Goal: Transaction & Acquisition: Purchase product/service

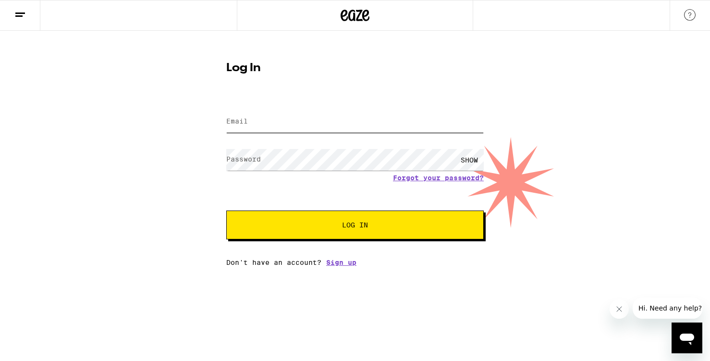
type input "[EMAIL_ADDRESS][DOMAIN_NAME]"
click at [364, 225] on span "Log In" at bounding box center [355, 224] width 26 height 7
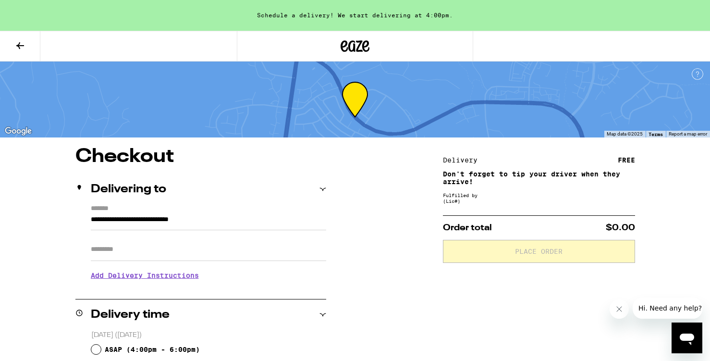
click at [21, 43] on icon at bounding box center [20, 46] width 12 height 12
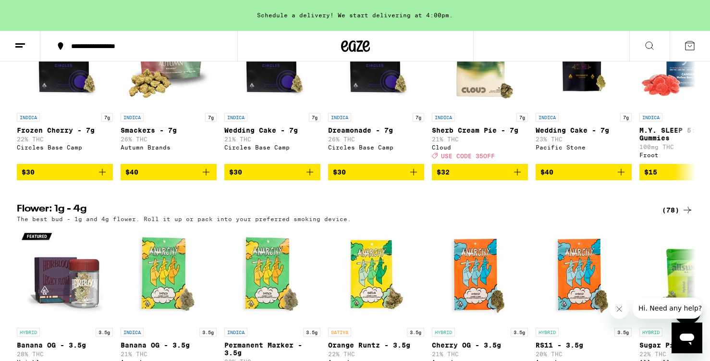
scroll to position [843, 0]
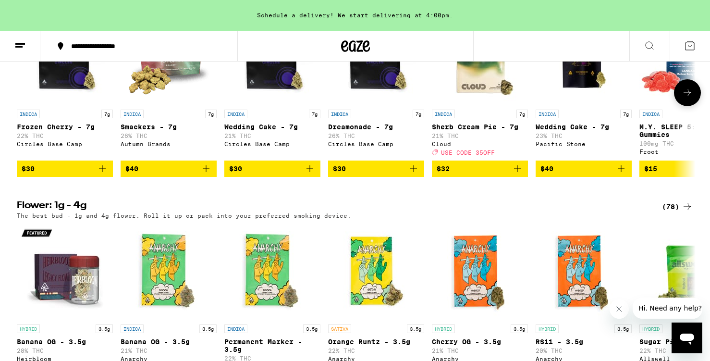
click at [207, 174] on icon "Add to bag" at bounding box center [206, 169] width 12 height 12
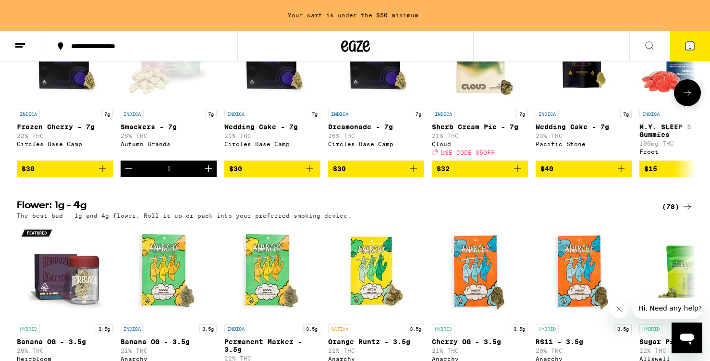
click at [413, 174] on icon "Add to bag" at bounding box center [414, 169] width 12 height 12
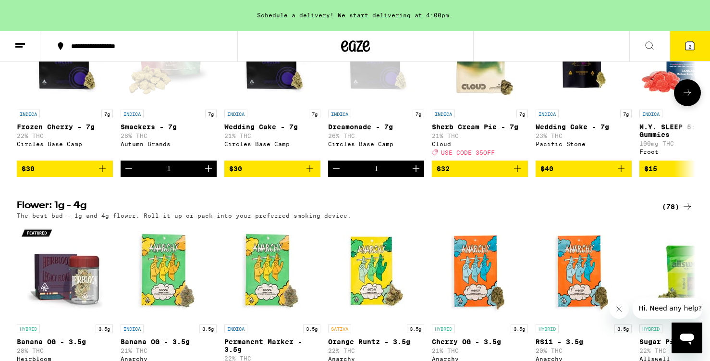
click at [478, 174] on span "$32" at bounding box center [480, 169] width 86 height 12
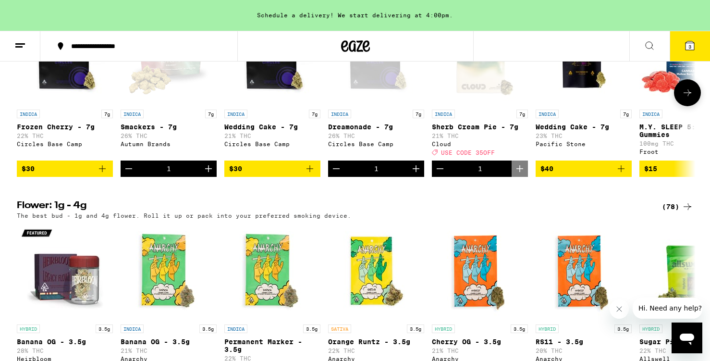
click at [558, 174] on span "$40" at bounding box center [583, 169] width 86 height 12
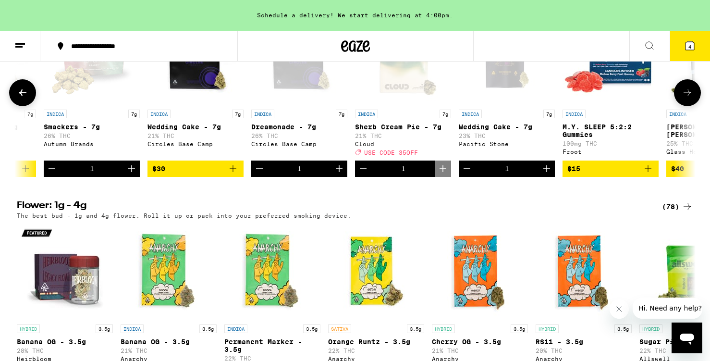
scroll to position [0, 90]
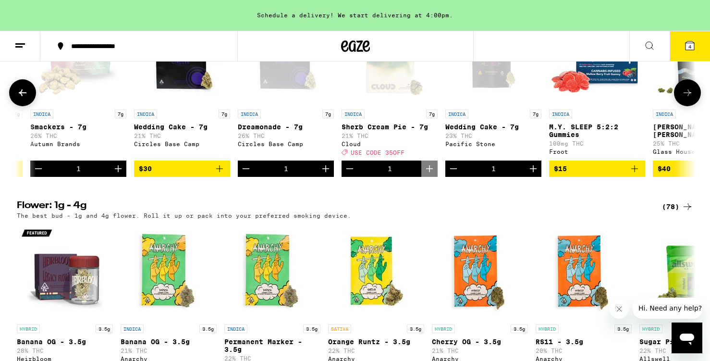
click at [635, 174] on icon "Add to bag" at bounding box center [635, 169] width 12 height 12
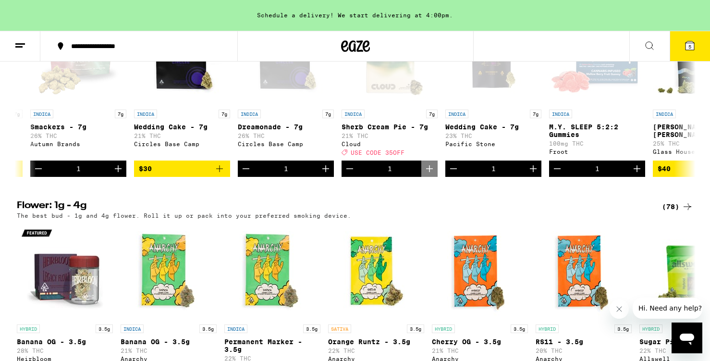
click at [690, 44] on span "5" at bounding box center [689, 47] width 3 height 6
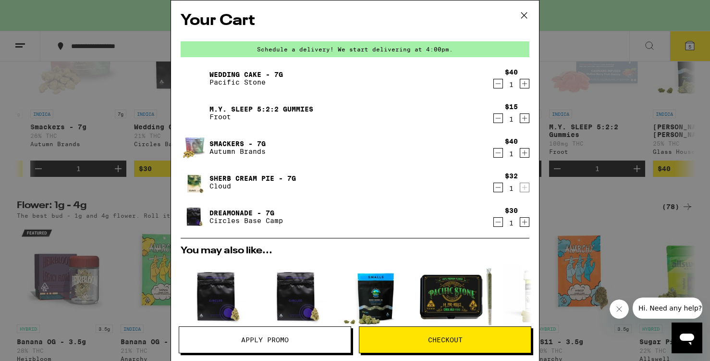
click at [282, 337] on span "Apply Promo" at bounding box center [265, 339] width 48 height 7
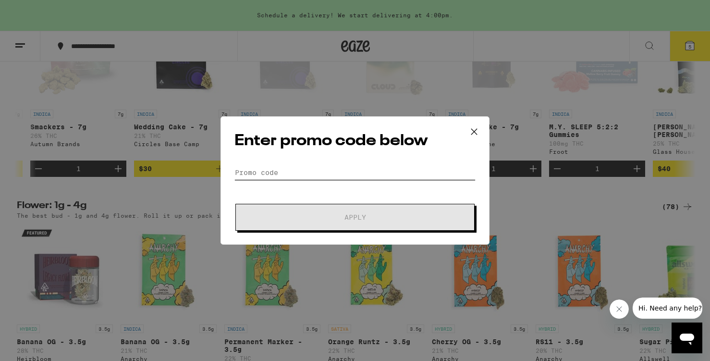
click at [264, 166] on input "Promo Code" at bounding box center [354, 172] width 241 height 14
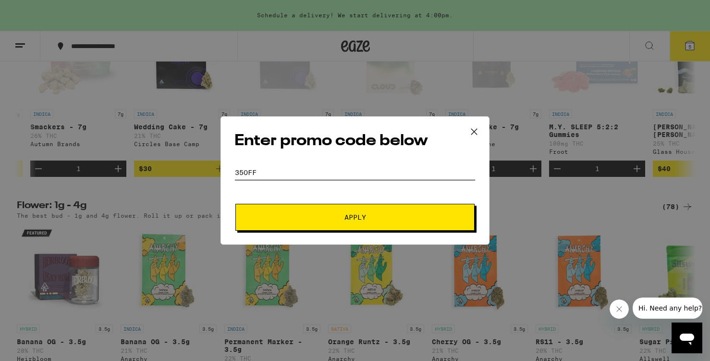
type input "35off"
click at [354, 217] on span "Apply" at bounding box center [355, 217] width 22 height 7
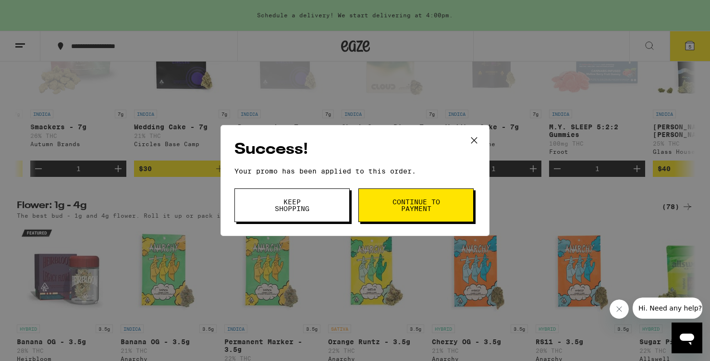
click at [422, 203] on span "Continue to payment" at bounding box center [415, 204] width 49 height 13
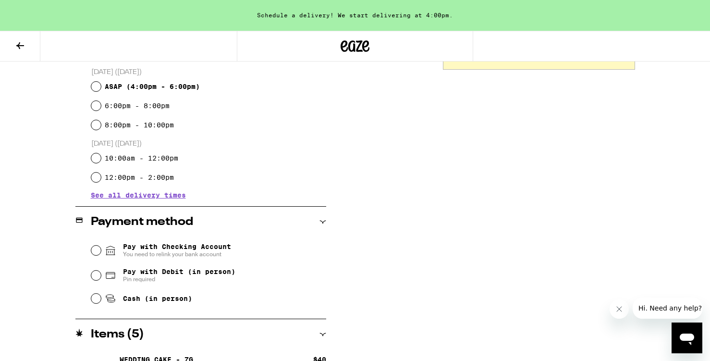
scroll to position [266, 0]
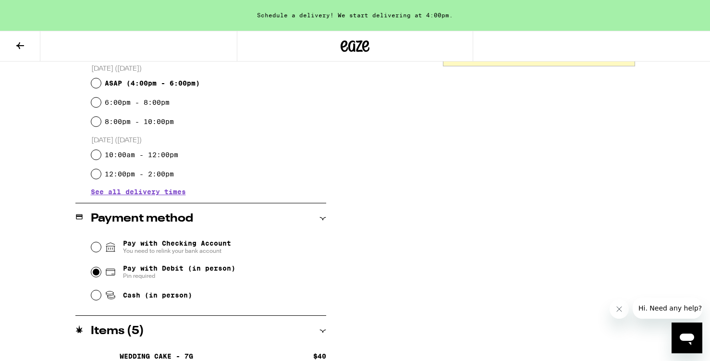
click at [94, 274] on input "Pay with Debit (in person) Pin required" at bounding box center [96, 272] width 10 height 10
radio input "true"
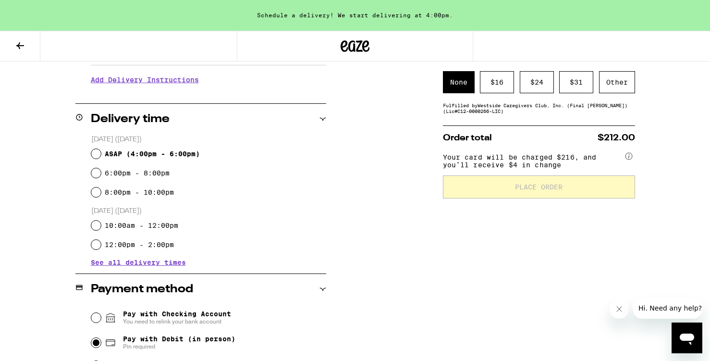
scroll to position [194, 0]
click at [98, 153] on input "ASAP ( 4:00pm - 6:00pm )" at bounding box center [96, 155] width 10 height 10
radio input "true"
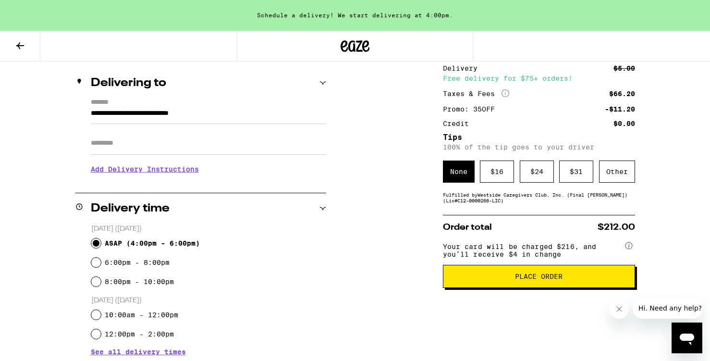
scroll to position [111, 0]
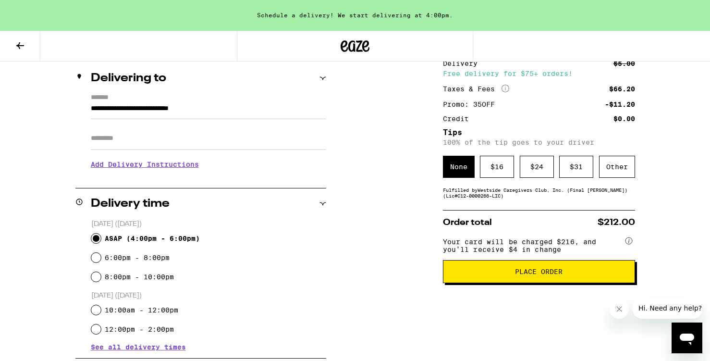
click at [542, 275] on span "Place Order" at bounding box center [539, 271] width 48 height 7
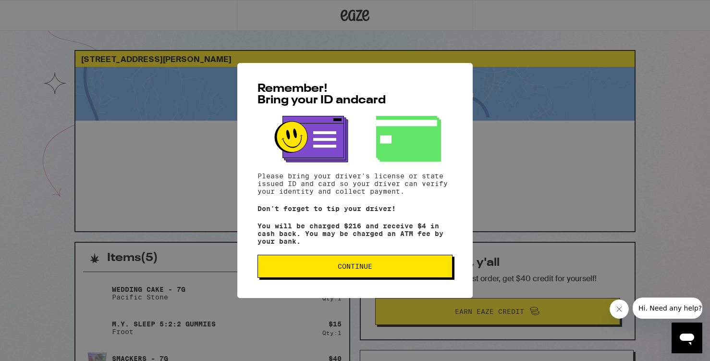
click at [364, 269] on span "Continue" at bounding box center [355, 266] width 35 height 7
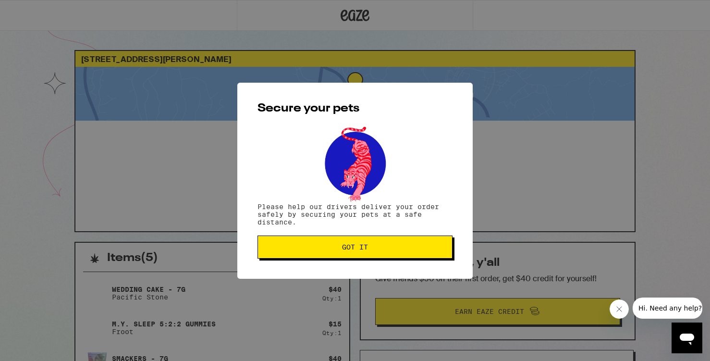
click at [357, 246] on span "Got it" at bounding box center [355, 246] width 26 height 7
